Goal: Information Seeking & Learning: Learn about a topic

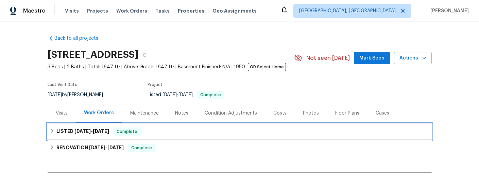
click at [100, 131] on span "[DATE]" at bounding box center [101, 131] width 16 height 5
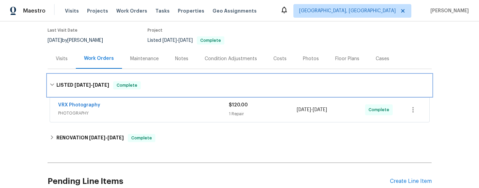
scroll to position [55, 0]
click at [94, 84] on span "[DATE] - [DATE]" at bounding box center [91, 84] width 35 height 5
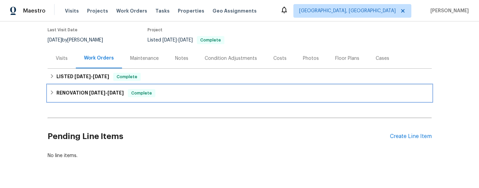
click at [100, 91] on span "[DATE]" at bounding box center [97, 92] width 16 height 5
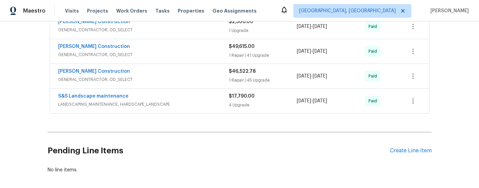
scroll to position [204, 0]
click at [142, 102] on span "LANDSCAPING_MAINTENANCE, HARDSCAPE_LANDSCAPE" at bounding box center [143, 103] width 171 height 7
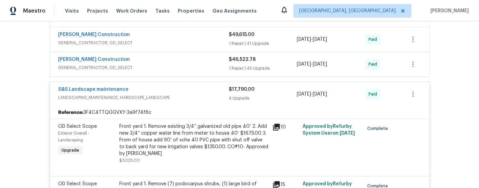
scroll to position [216, 0]
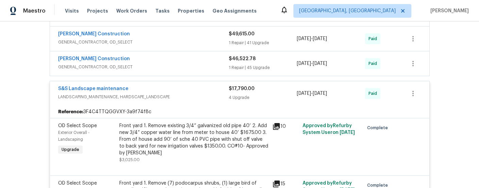
click at [277, 123] on icon at bounding box center [276, 126] width 7 height 7
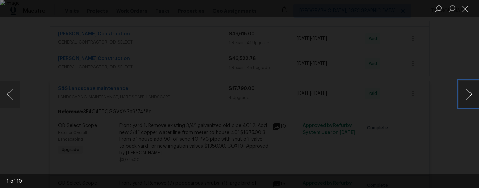
click at [467, 95] on button "Next image" at bounding box center [469, 94] width 20 height 27
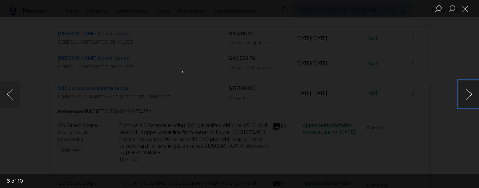
click at [466, 100] on button "Next image" at bounding box center [469, 94] width 20 height 27
click at [465, 9] on button "Close lightbox" at bounding box center [466, 9] width 14 height 12
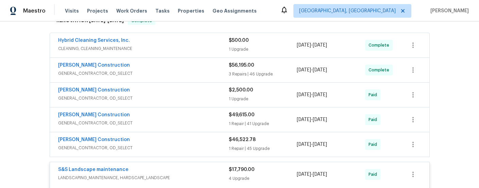
scroll to position [151, 0]
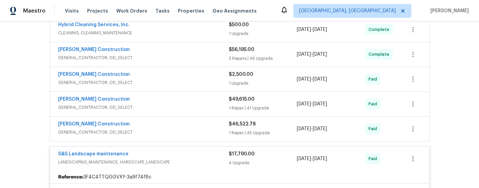
click at [173, 129] on div "[PERSON_NAME] Construction" at bounding box center [143, 125] width 171 height 8
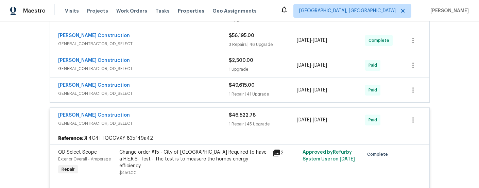
scroll to position [172, 0]
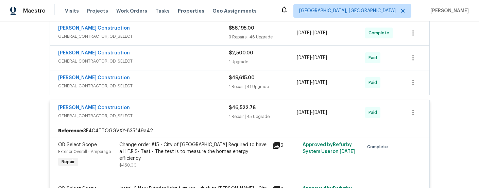
click at [160, 86] on span "GENERAL_CONTRACTOR, OD_SELECT" at bounding box center [143, 86] width 171 height 7
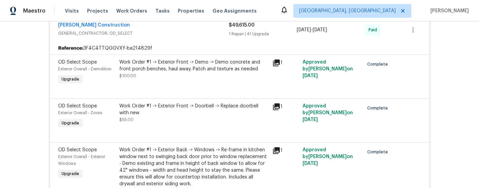
scroll to position [233, 0]
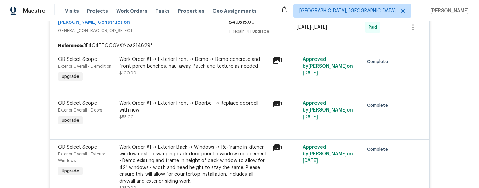
click at [276, 58] on icon at bounding box center [276, 60] width 7 height 7
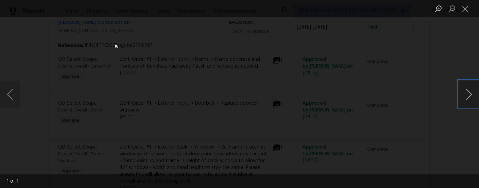
click at [469, 95] on button "Next image" at bounding box center [469, 94] width 20 height 27
drag, startPoint x: 463, startPoint y: 6, endPoint x: 447, endPoint y: 15, distance: 18.1
click at [463, 6] on button "Close lightbox" at bounding box center [466, 9] width 14 height 12
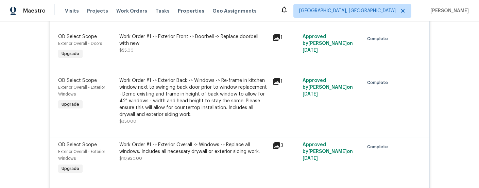
scroll to position [300, 0]
click at [277, 81] on icon at bounding box center [276, 81] width 7 height 7
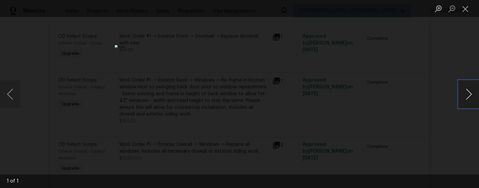
click at [469, 95] on button "Next image" at bounding box center [469, 94] width 20 height 27
click at [466, 7] on button "Close lightbox" at bounding box center [466, 9] width 14 height 12
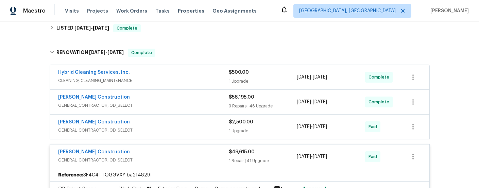
scroll to position [101, 0]
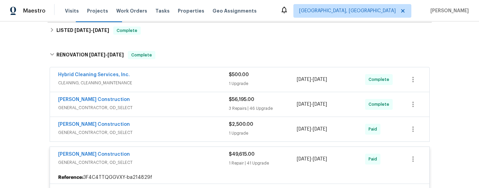
click at [181, 106] on span "GENERAL_CONTRACTOR, OD_SELECT" at bounding box center [143, 107] width 171 height 7
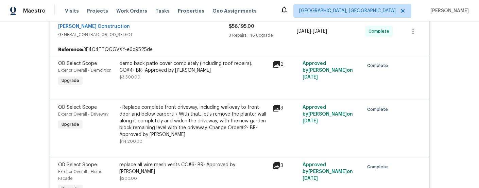
scroll to position [180, 0]
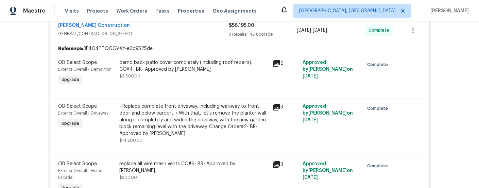
click at [273, 106] on icon at bounding box center [276, 107] width 7 height 7
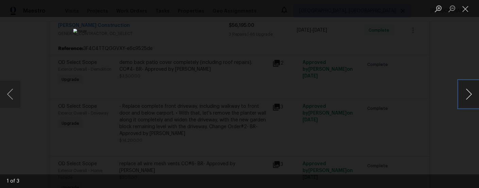
click at [470, 95] on button "Next image" at bounding box center [469, 94] width 20 height 27
click at [463, 8] on button "Close lightbox" at bounding box center [466, 9] width 14 height 12
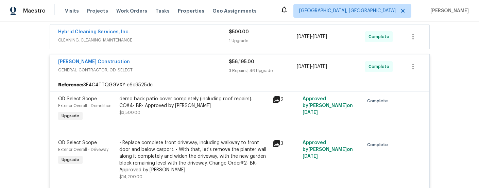
scroll to position [144, 0]
